Goal: Transaction & Acquisition: Purchase product/service

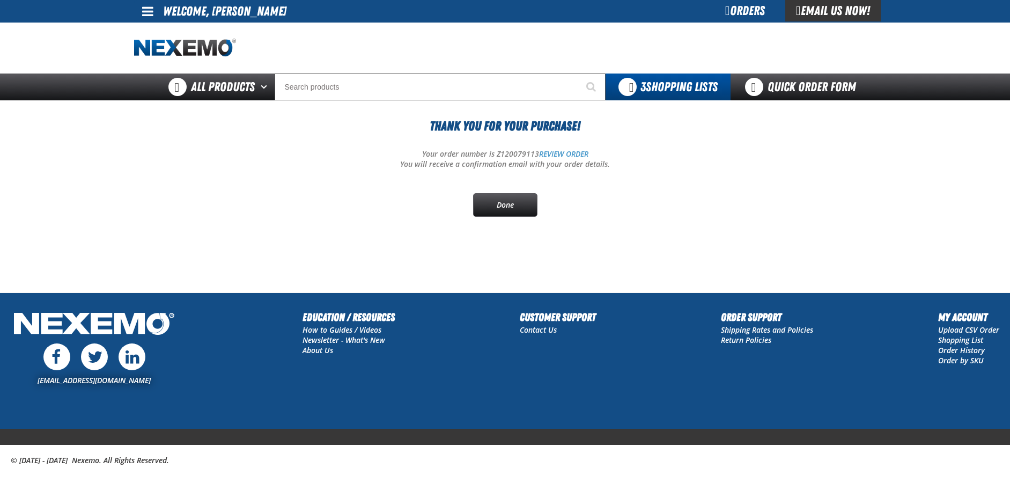
click at [144, 21] on link at bounding box center [148, 11] width 29 height 23
click at [163, 31] on link "My Account My Account" at bounding box center [163, 32] width 48 height 10
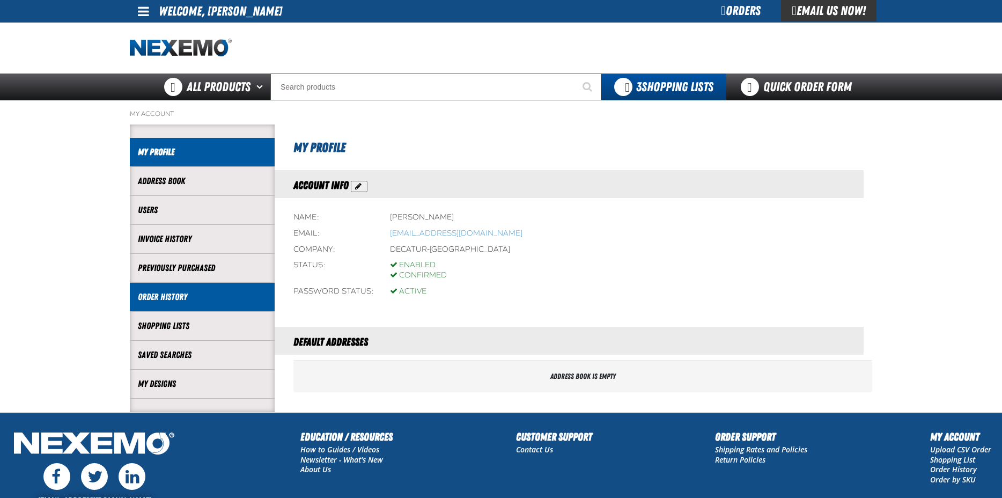
click at [170, 296] on link "Order History" at bounding box center [202, 297] width 129 height 12
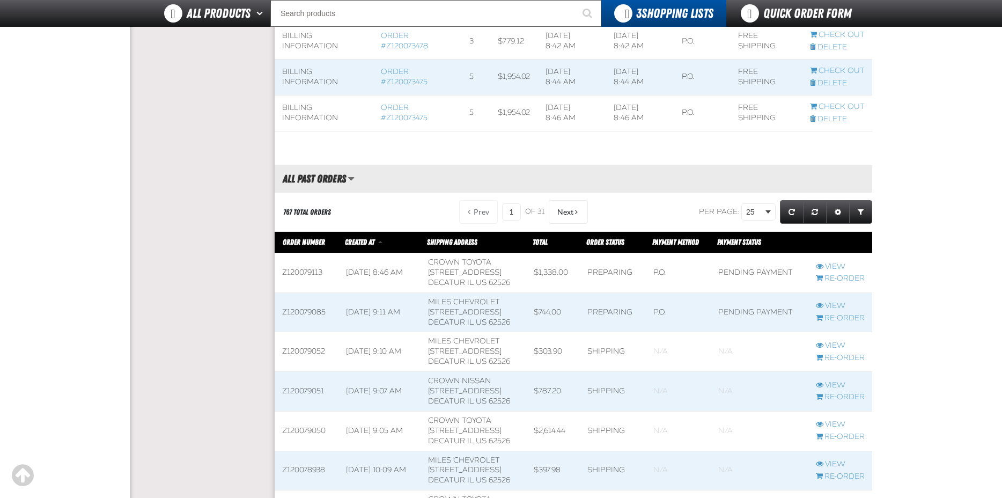
scroll to position [376, 0]
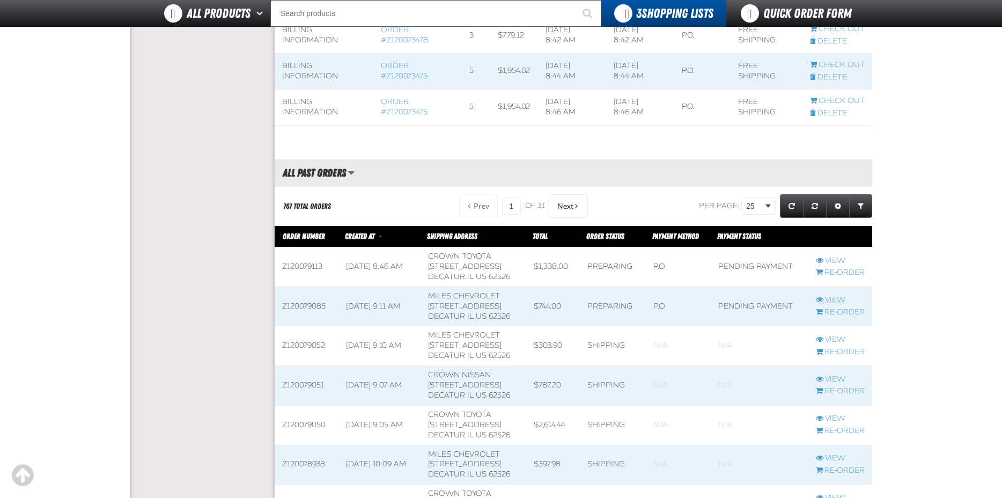
click at [830, 302] on link "View" at bounding box center [840, 300] width 49 height 10
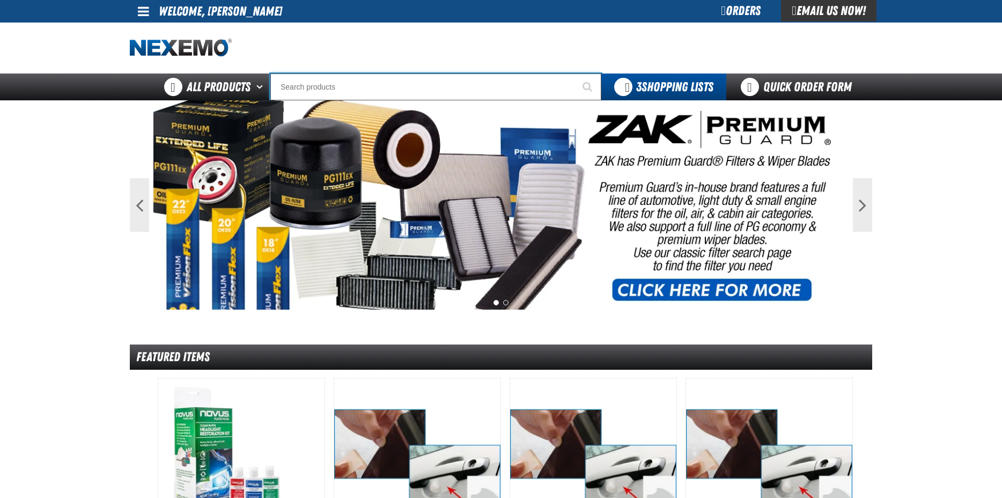
click at [333, 80] on input "Search" at bounding box center [435, 87] width 331 height 27
type input "C"
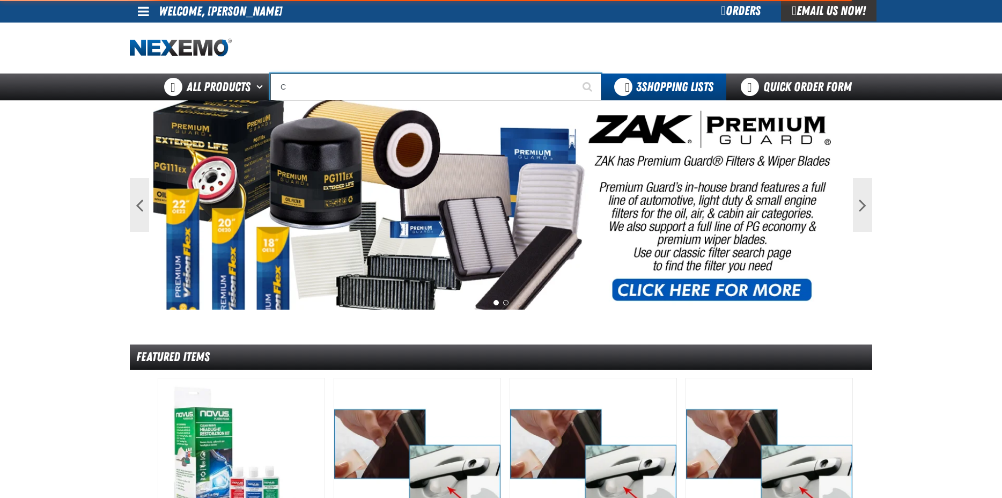
type input "C Alkaline Battery 1.5 Volt (12 per pack)"
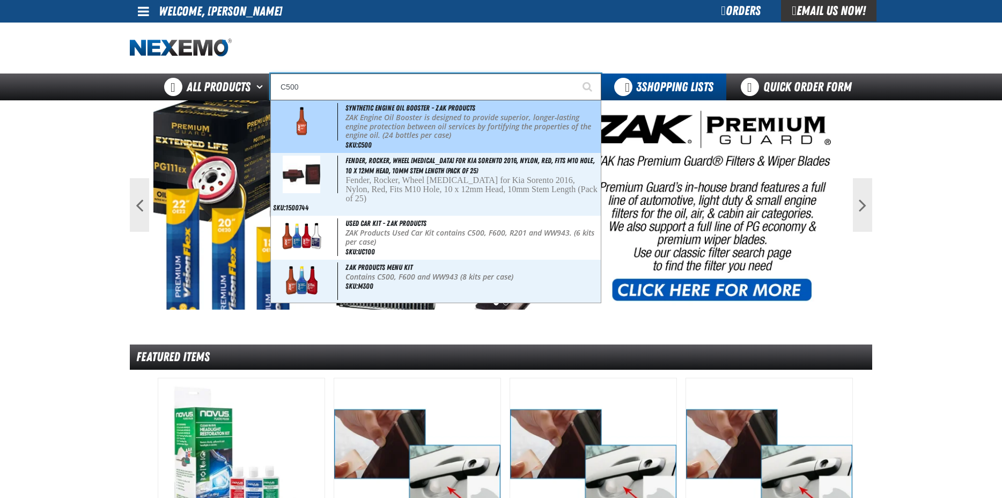
click at [408, 122] on p "ZAK Engine Oil Booster is designed to provide superior, longer-lasting engine p…" at bounding box center [472, 126] width 253 height 27
type input "Synthetic Engine Oil Booster - ZAK Products"
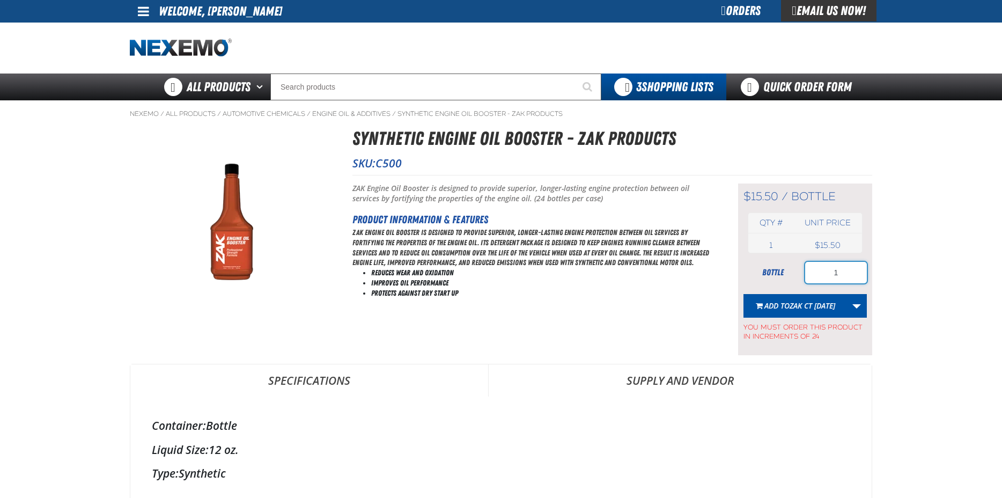
click at [852, 277] on input "1" at bounding box center [836, 272] width 62 height 21
type input "1"
type input "24"
click at [855, 307] on link "More Actions" at bounding box center [857, 306] width 20 height 24
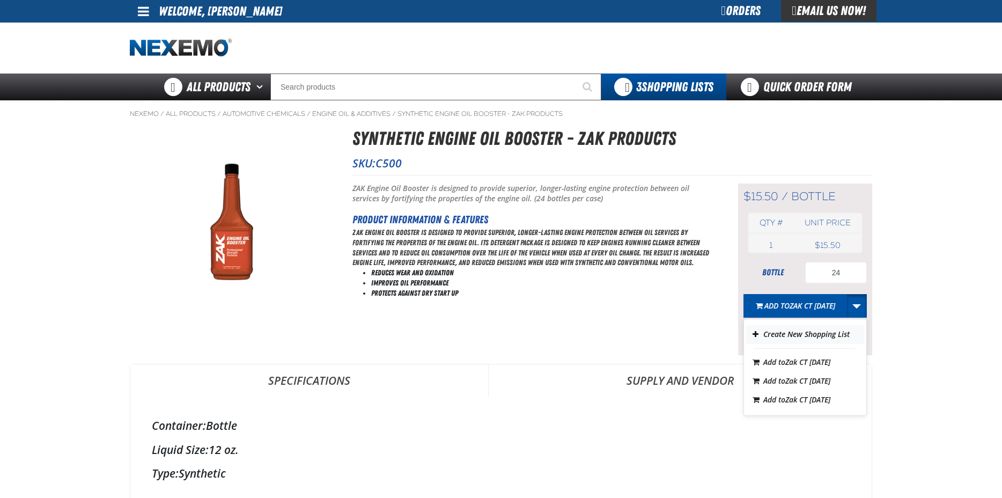
click at [798, 339] on button "Create New Shopping List" at bounding box center [805, 334] width 118 height 19
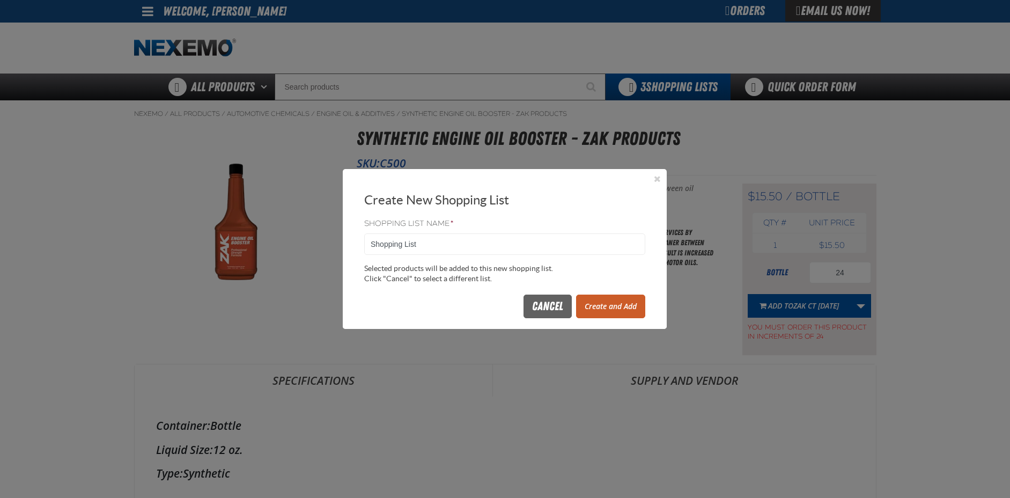
click at [606, 307] on button "Create and Add" at bounding box center [610, 307] width 69 height 24
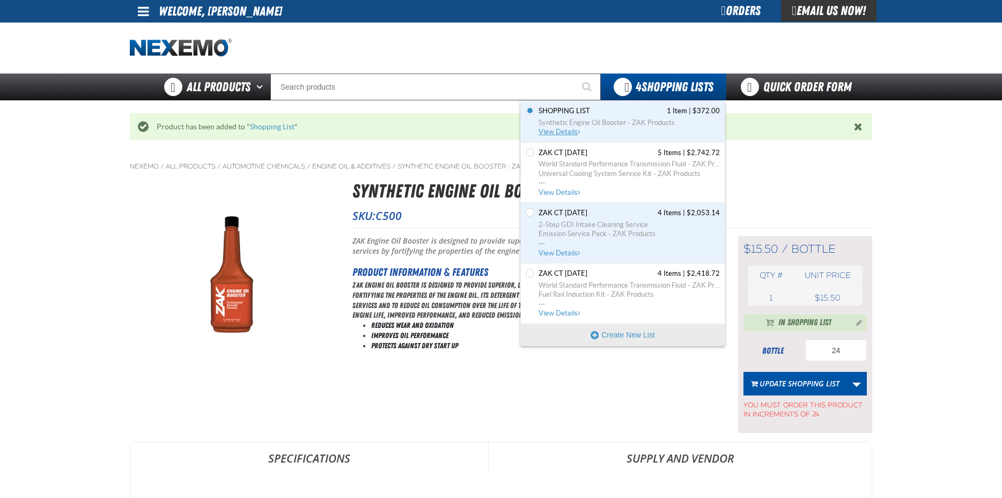
click at [601, 128] on link "Shopping List 1 Item | $372.00 Synthetic Engine Oil Booster - ZAK Products View…" at bounding box center [628, 121] width 183 height 31
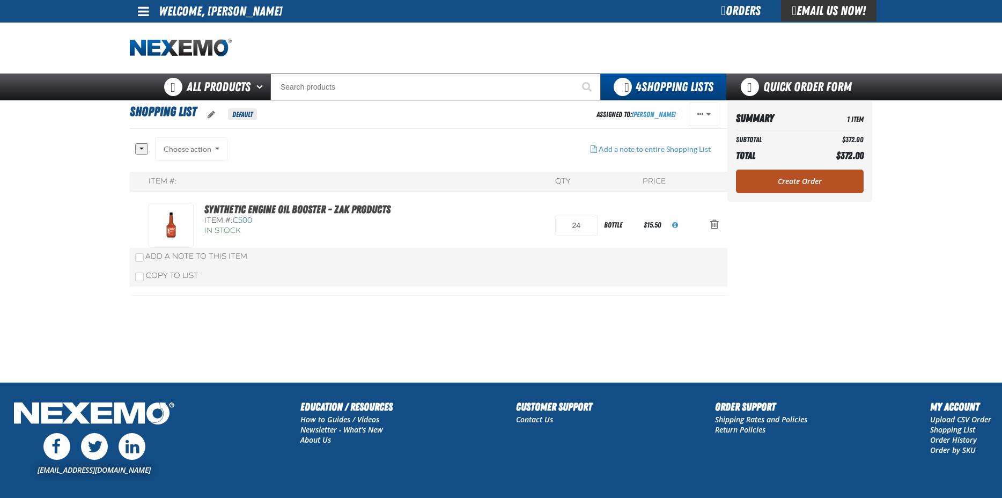
click at [790, 185] on link "Create Order" at bounding box center [800, 182] width 128 height 24
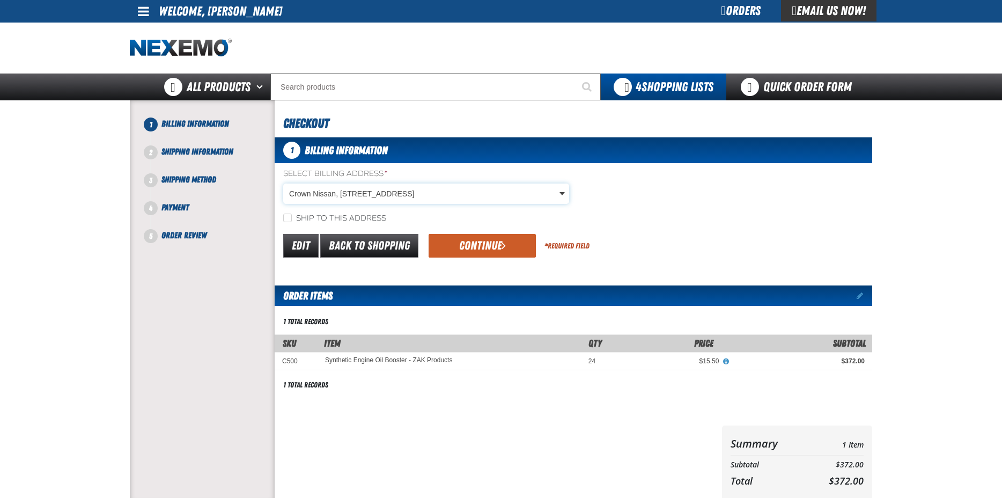
click at [322, 197] on body "Skip to Main Content Staging Site 5.1 Upgrade Site My Account My Account Suppor…" at bounding box center [501, 354] width 1002 height 708
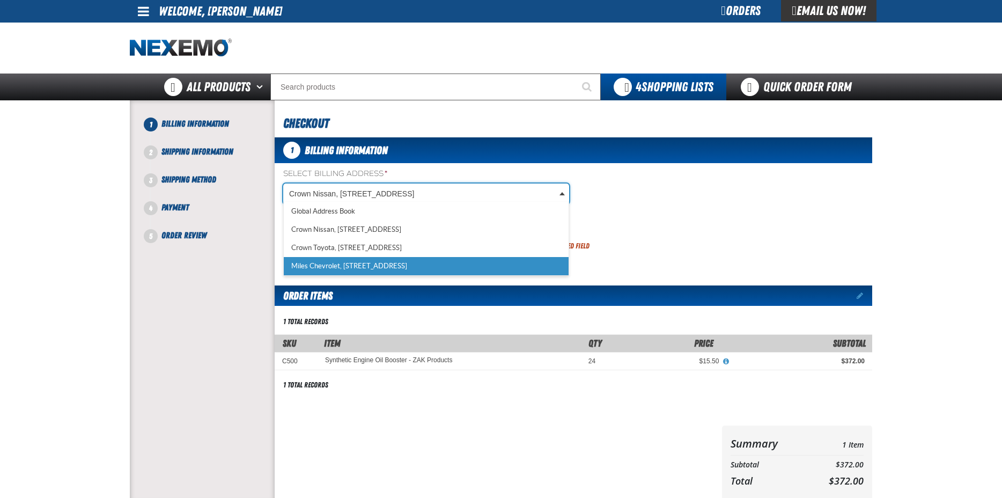
select select "a_317"
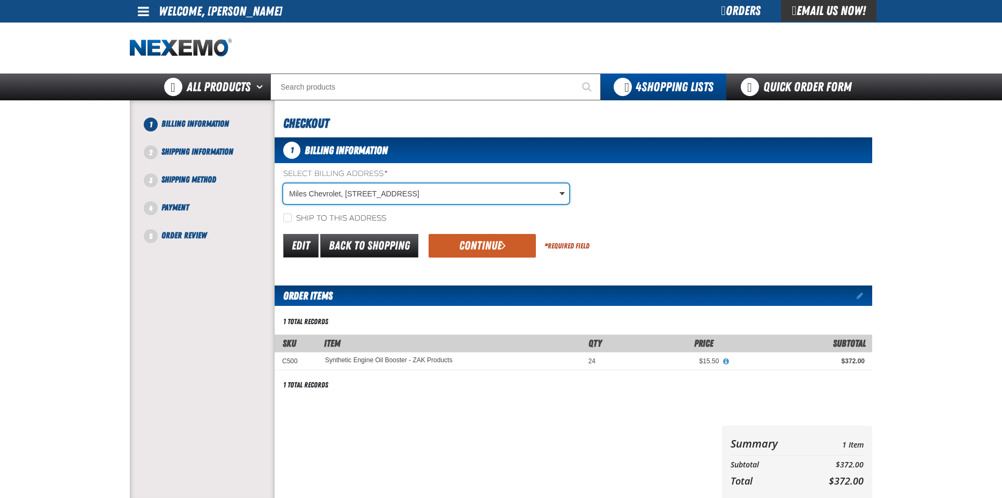
click at [291, 214] on label "Ship to this address" at bounding box center [334, 219] width 103 height 10
click at [291, 214] on input "Ship to this address" at bounding box center [287, 218] width 9 height 9
checkbox input "true"
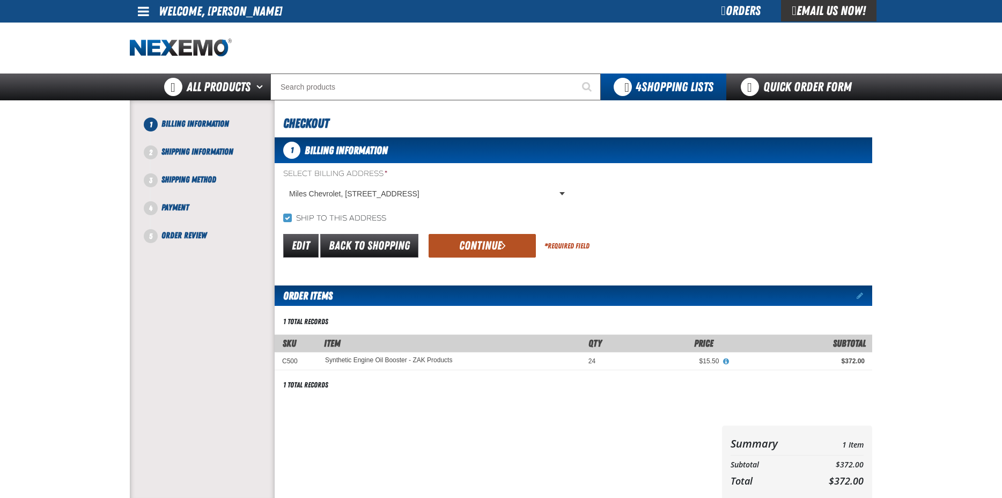
click at [458, 247] on button "Continue" at bounding box center [482, 246] width 107 height 24
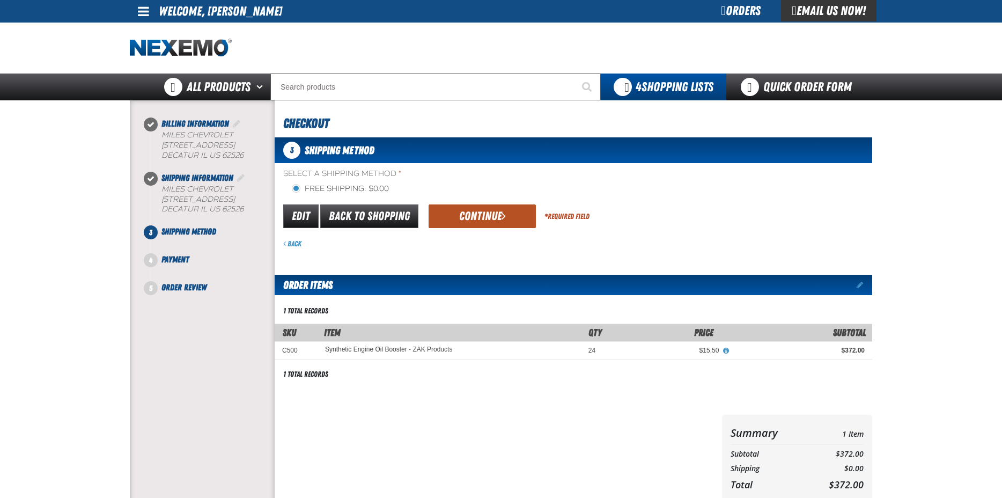
click at [475, 225] on button "Continue" at bounding box center [482, 216] width 107 height 24
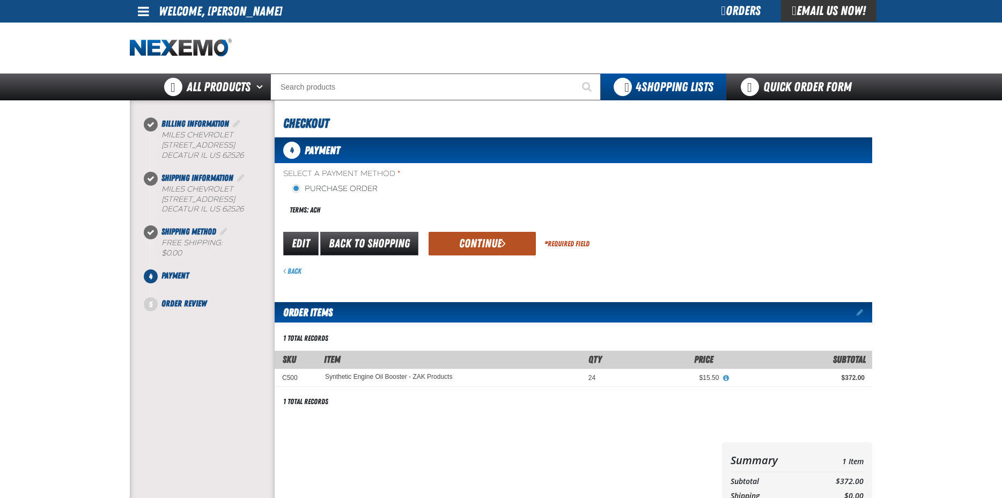
click at [479, 240] on button "Continue" at bounding box center [482, 244] width 107 height 24
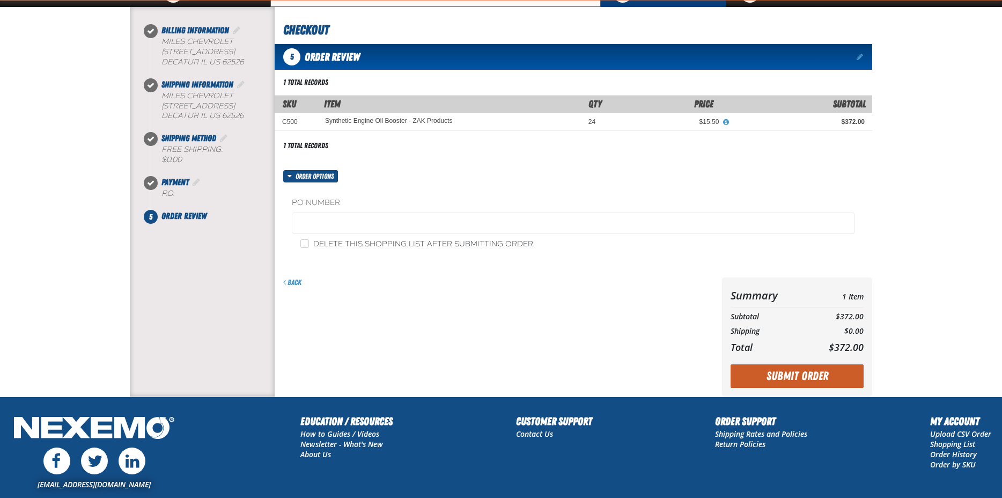
scroll to position [171, 0]
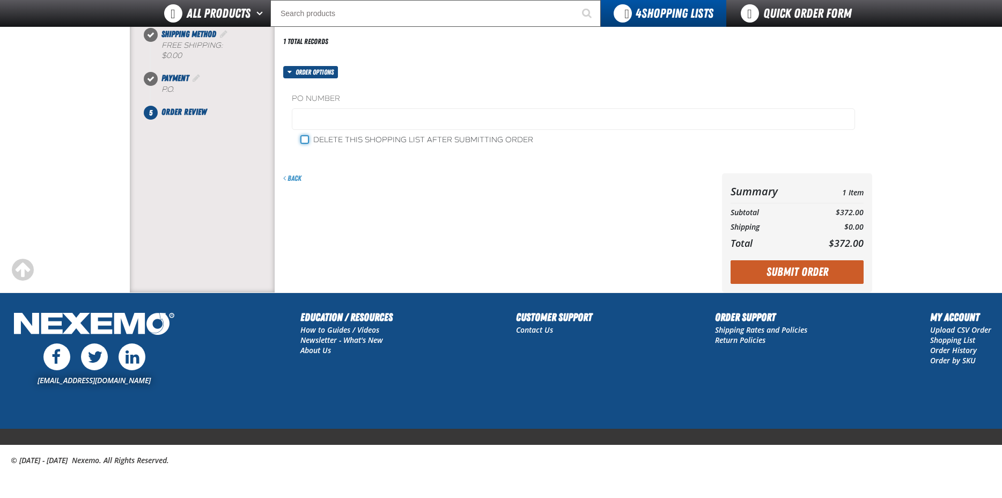
click at [304, 138] on input "Delete this shopping list after submitting order" at bounding box center [304, 139] width 9 height 9
checkbox input "true"
click at [765, 268] on button "Submit Order" at bounding box center [797, 272] width 133 height 24
